Goal: Information Seeking & Learning: Learn about a topic

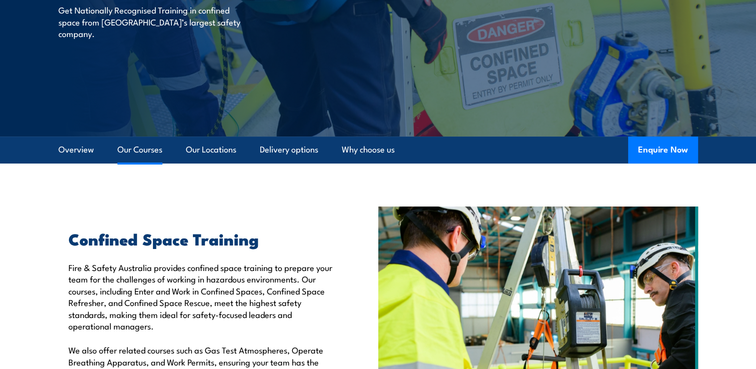
click at [132, 152] on link "Our Courses" at bounding box center [139, 149] width 45 height 26
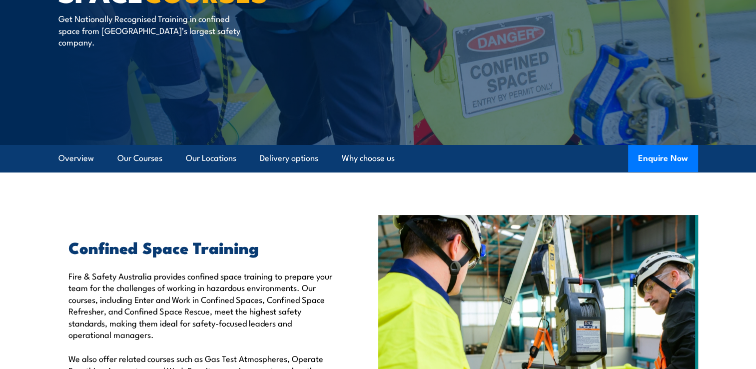
scroll to position [208, 0]
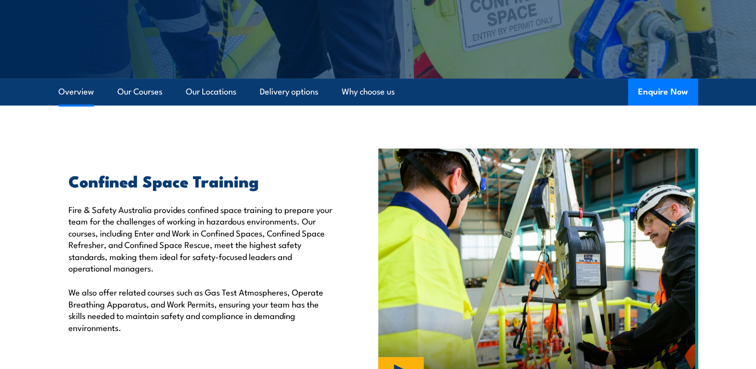
click at [78, 95] on link "Overview" at bounding box center [75, 91] width 35 height 26
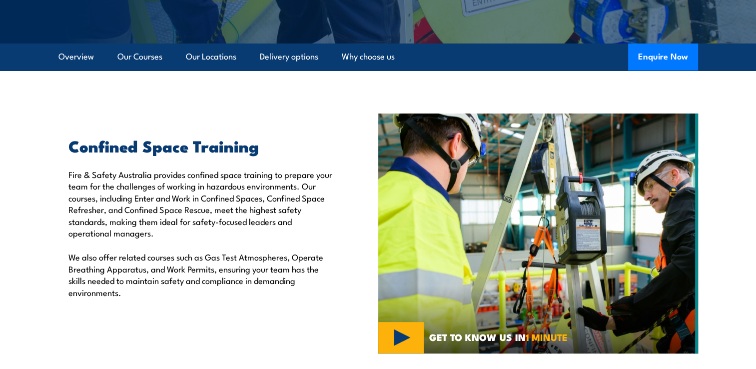
scroll to position [251, 0]
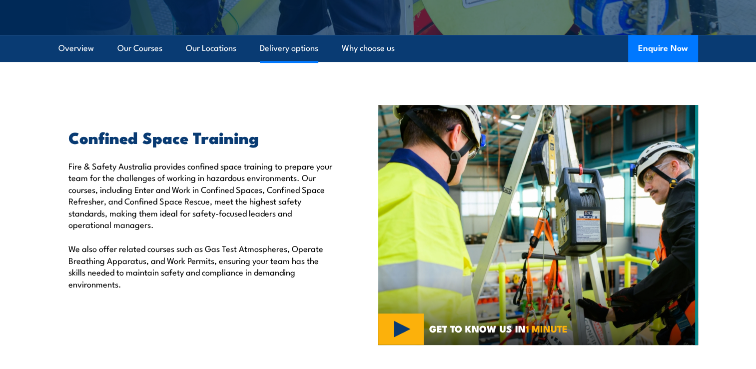
click at [276, 50] on link "Delivery options" at bounding box center [289, 48] width 58 height 26
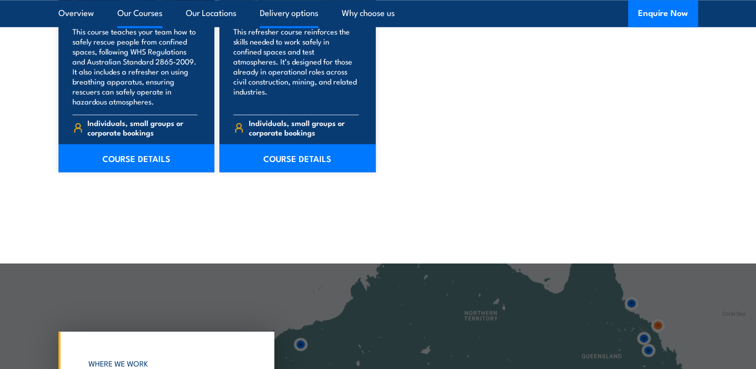
scroll to position [1079, 0]
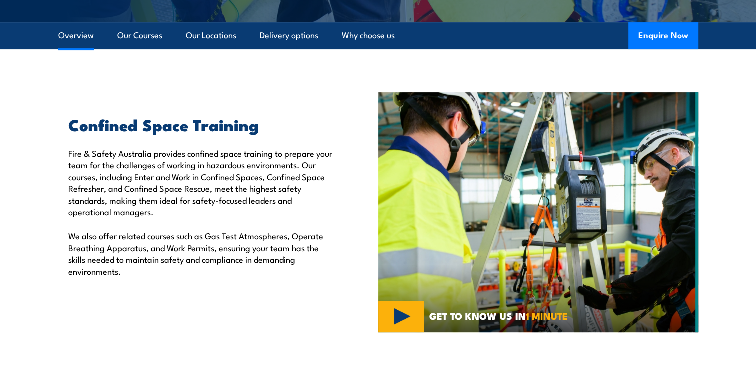
scroll to position [246, 0]
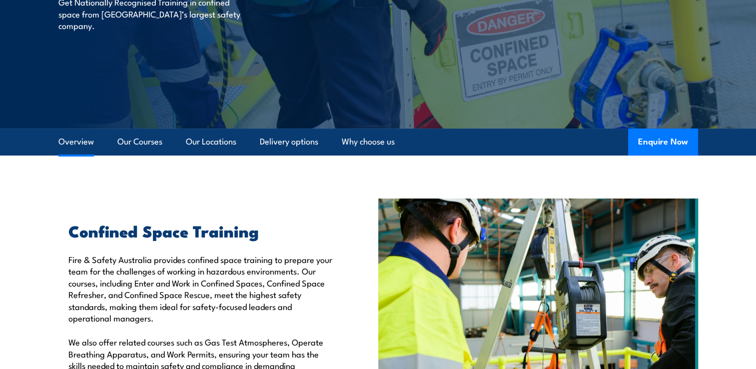
scroll to position [158, 0]
